Goal: Transaction & Acquisition: Purchase product/service

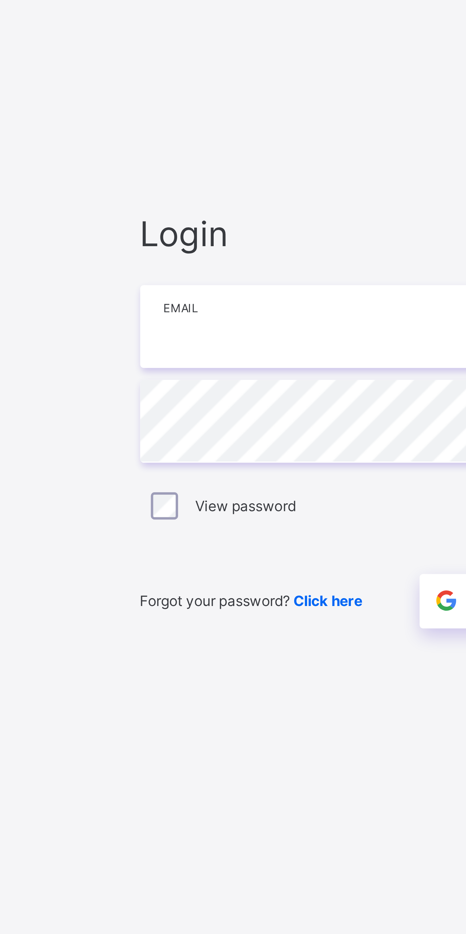
type input "**********"
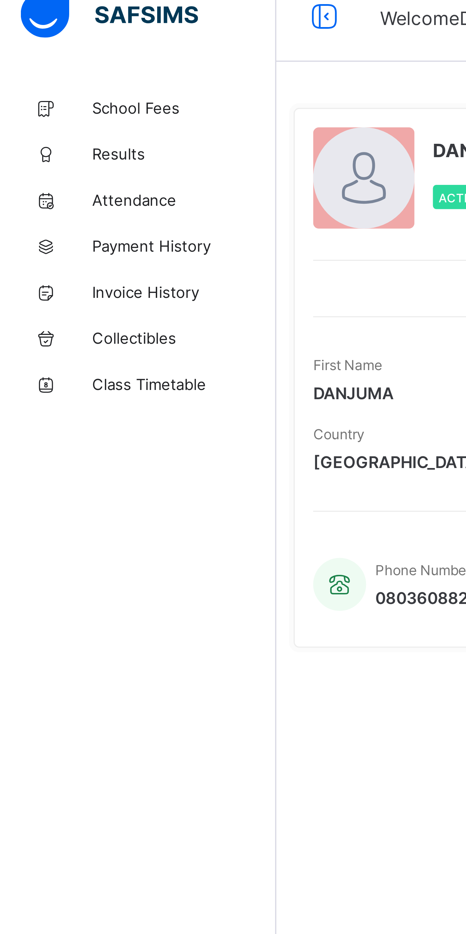
click at [52, 37] on link "School Fees" at bounding box center [41, 41] width 82 height 14
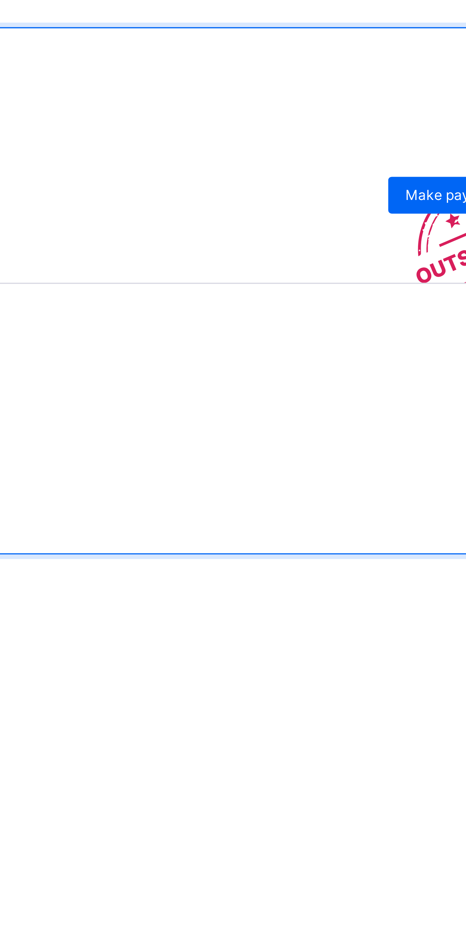
click at [416, 171] on span "Make payment" at bounding box center [423, 167] width 29 height 5
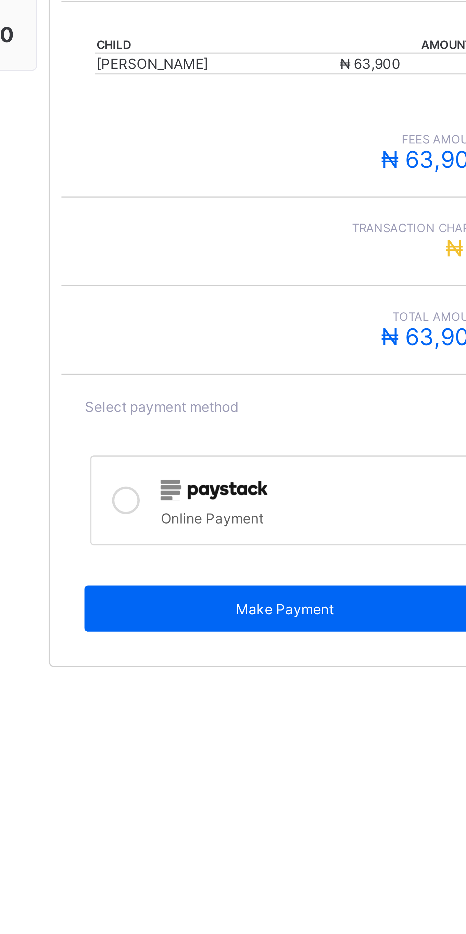
click at [334, 303] on icon at bounding box center [336, 298] width 8 height 8
click at [395, 338] on div "Make Payment" at bounding box center [383, 331] width 119 height 14
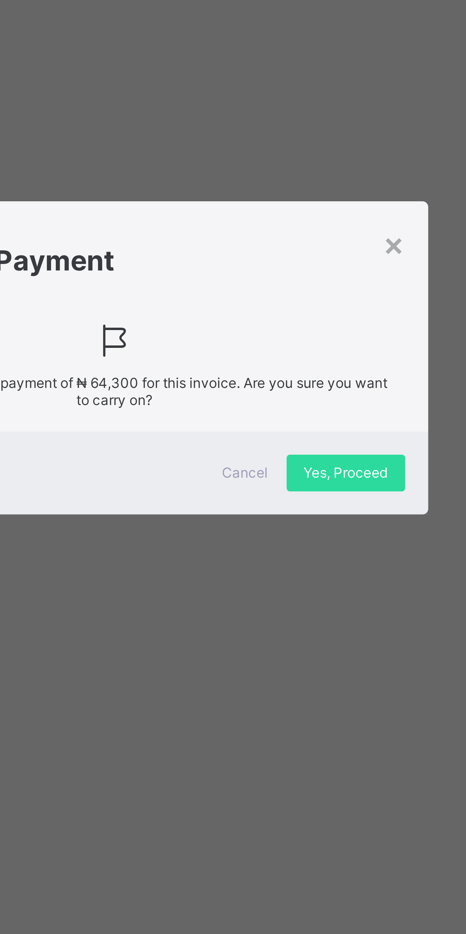
click at [302, 502] on span "Yes, Proceed" at bounding box center [301, 501] width 25 height 5
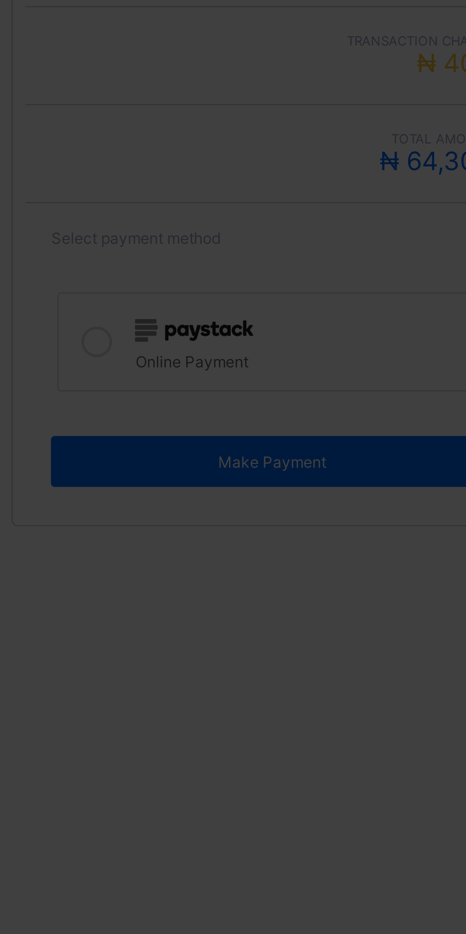
scroll to position [8, 0]
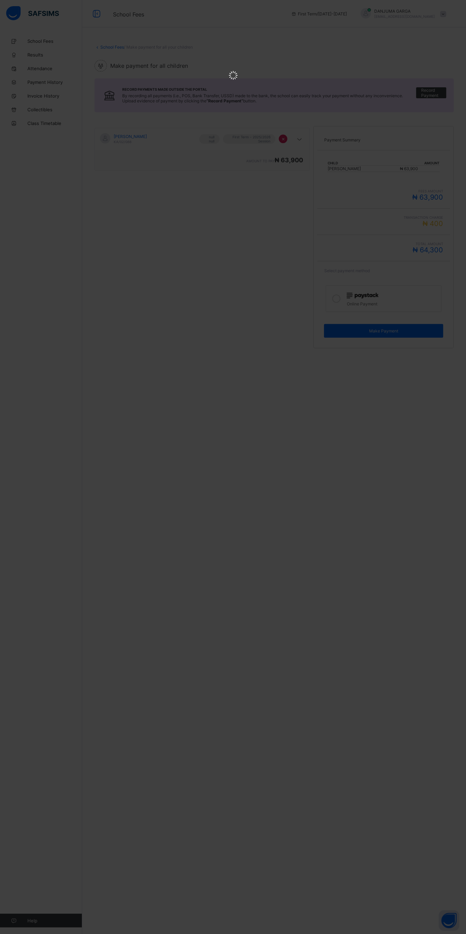
scroll to position [0, 0]
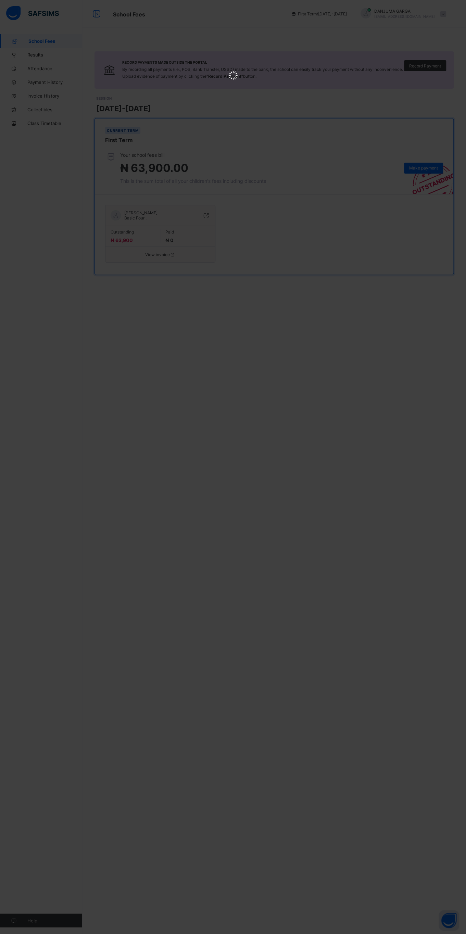
click at [322, 152] on html at bounding box center [233, 76] width 466 height 152
click at [422, 152] on html at bounding box center [233, 76] width 466 height 152
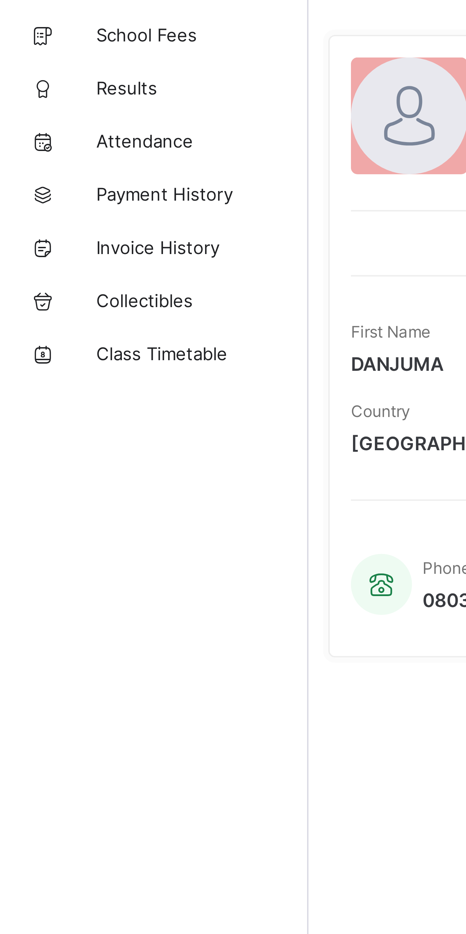
click at [61, 40] on span "School Fees" at bounding box center [54, 40] width 55 height 5
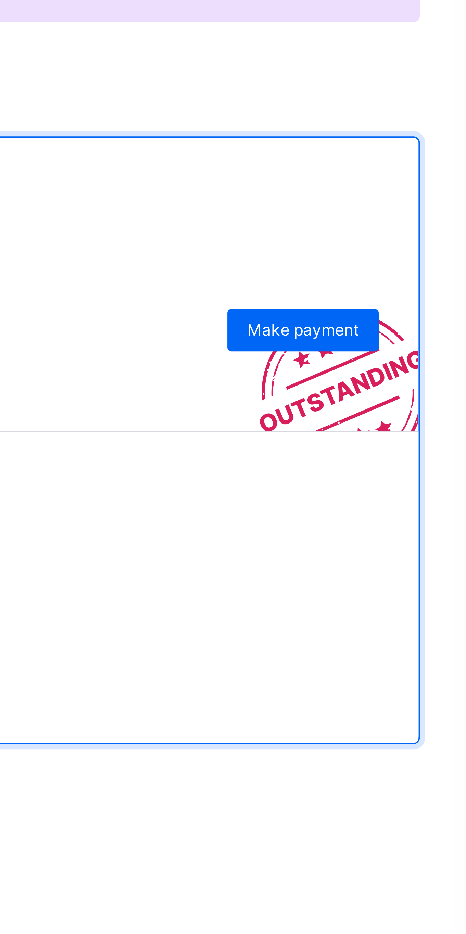
click at [427, 171] on span "Make payment" at bounding box center [423, 167] width 29 height 5
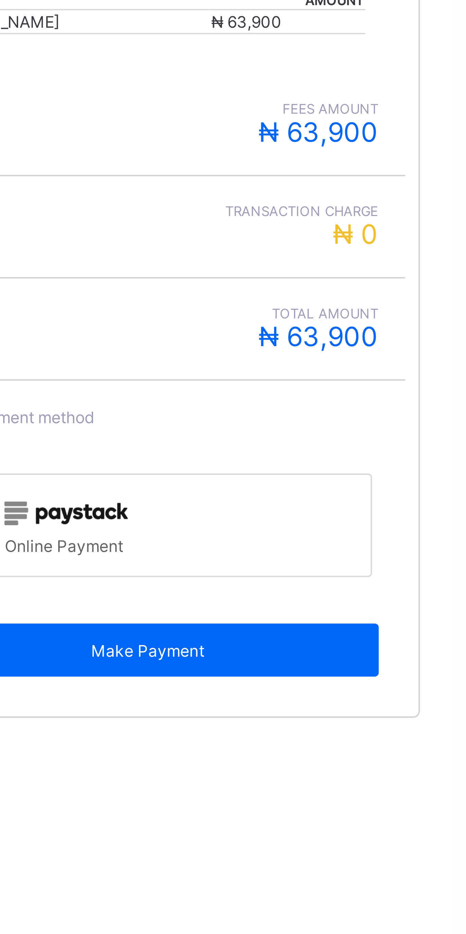
click at [391, 334] on span "Make Payment" at bounding box center [383, 330] width 109 height 5
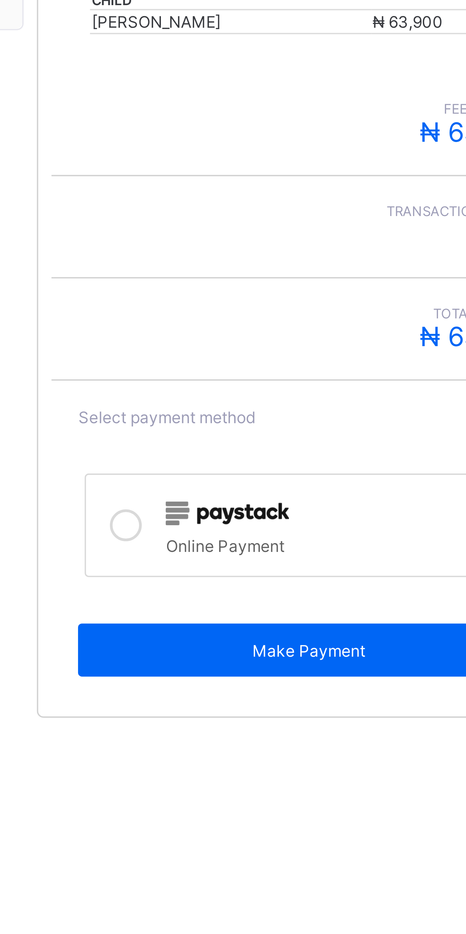
click at [338, 303] on icon at bounding box center [336, 298] width 8 height 8
click at [388, 334] on span "Make Payment" at bounding box center [383, 330] width 109 height 5
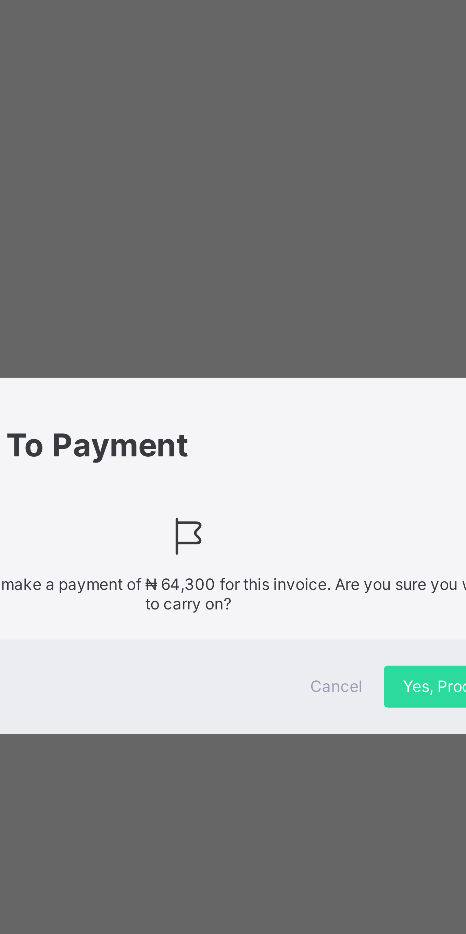
click at [299, 501] on span "Yes, Proceed" at bounding box center [301, 501] width 25 height 5
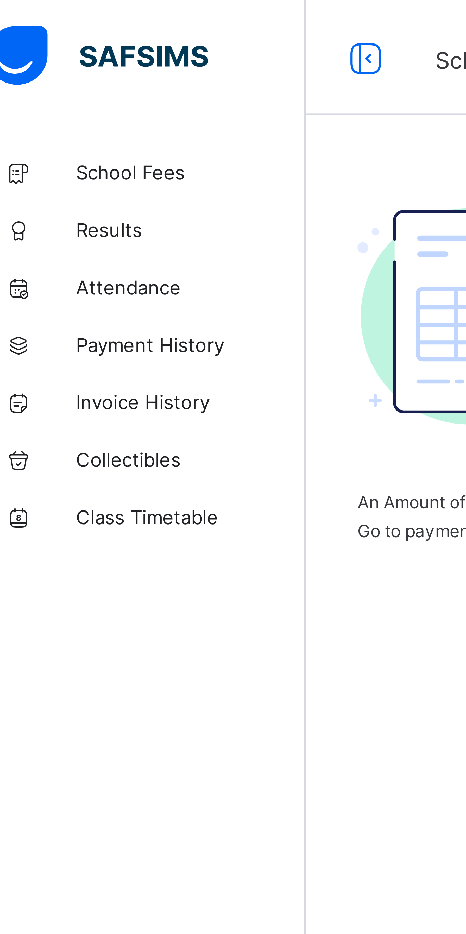
click at [49, 45] on link "School Fees" at bounding box center [41, 41] width 82 height 14
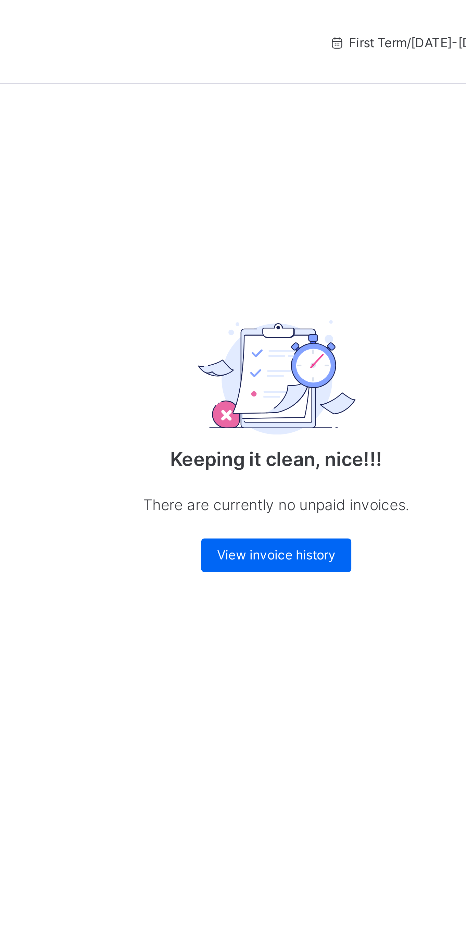
click at [286, 181] on span "View invoice history" at bounding box center [274, 180] width 39 height 5
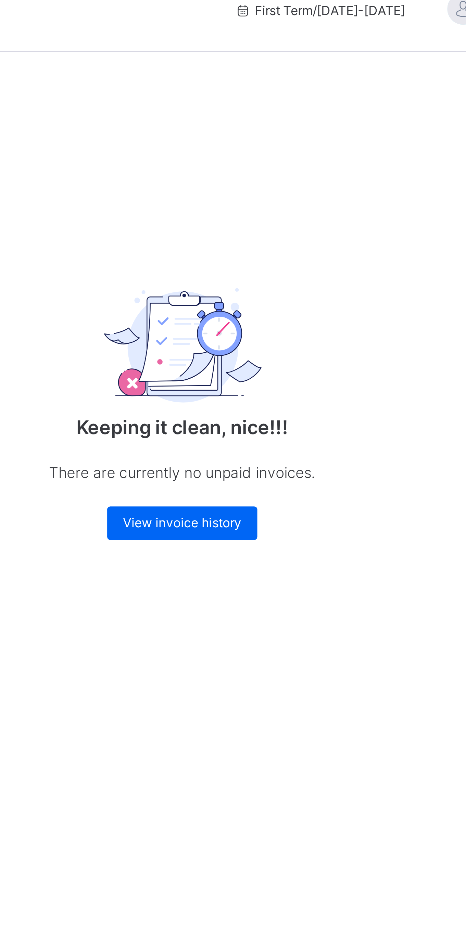
click at [284, 178] on div "View invoice history" at bounding box center [274, 181] width 49 height 11
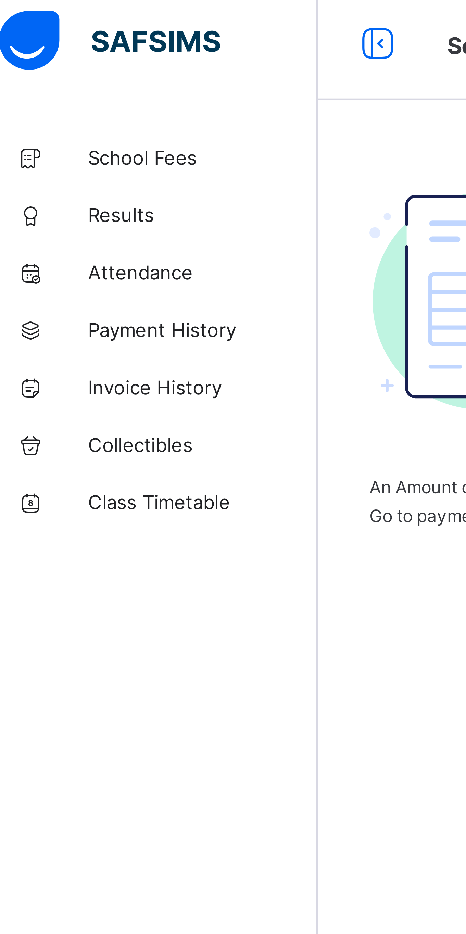
click at [47, 77] on link "Payment History" at bounding box center [41, 82] width 82 height 14
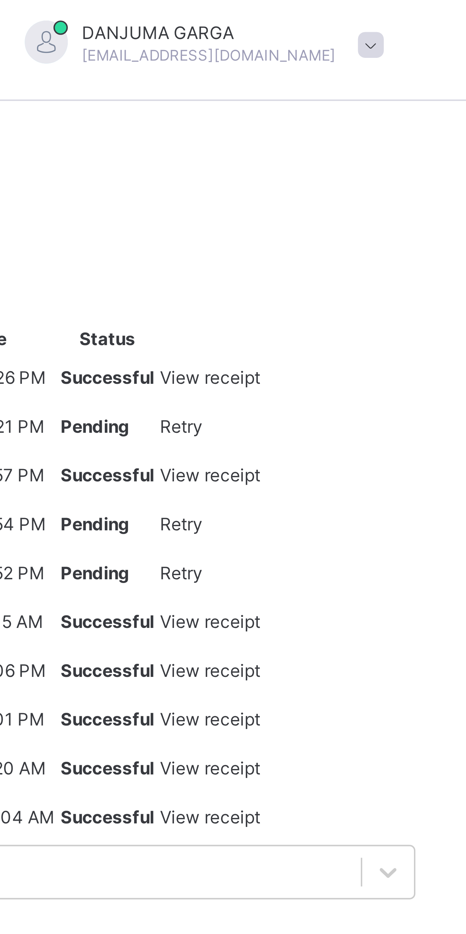
click at [417, 96] on span "View receipt" at bounding box center [405, 93] width 24 height 5
